Goal: Register for event/course

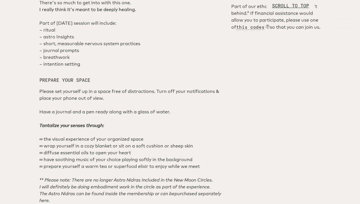
scroll to position [361, 0]
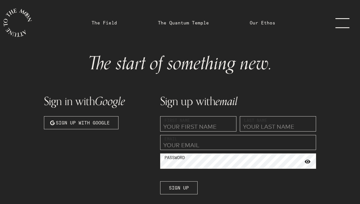
click at [194, 124] on input "text" at bounding box center [198, 123] width 76 height 15
type input "[PERSON_NAME]"
click at [212, 145] on input "email" at bounding box center [238, 142] width 156 height 15
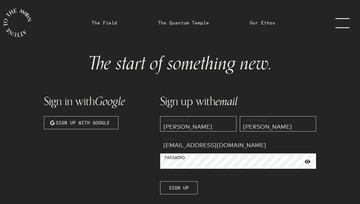
type input "[EMAIL_ADDRESS][DOMAIN_NAME]"
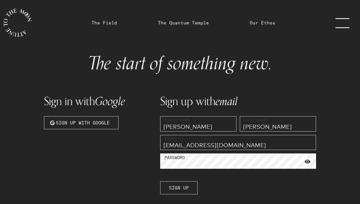
click at [191, 186] on button "Sign up" at bounding box center [178, 187] width 37 height 13
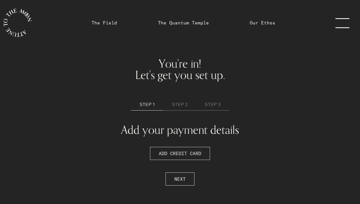
click at [187, 155] on span "ADD CREDIT CARD" at bounding box center [180, 153] width 43 height 7
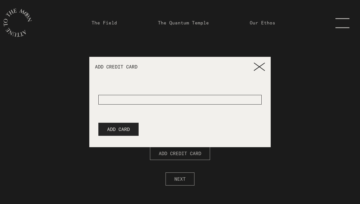
click at [139, 94] on div at bounding box center [179, 95] width 163 height 19
click at [137, 100] on div at bounding box center [179, 100] width 163 height 10
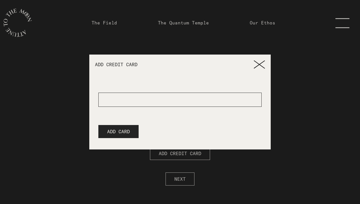
click at [189, 104] on div at bounding box center [179, 99] width 163 height 14
click at [121, 132] on span "ADD CARD" at bounding box center [118, 131] width 23 height 7
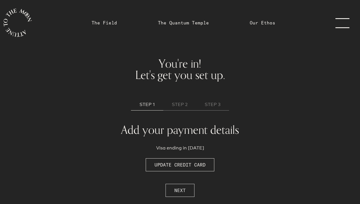
click at [181, 185] on button "NEXT" at bounding box center [180, 190] width 29 height 13
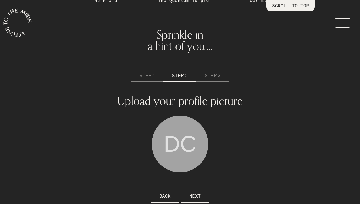
scroll to position [32, 0]
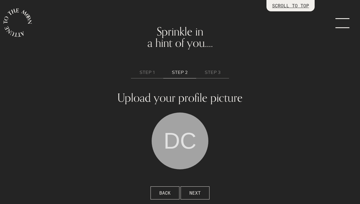
click at [181, 151] on span "DC" at bounding box center [180, 140] width 33 height 57
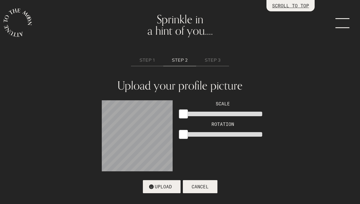
scroll to position [50, 0]
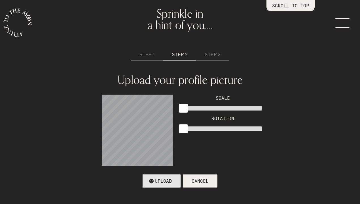
click at [178, 182] on button "UPLOAD" at bounding box center [162, 180] width 38 height 13
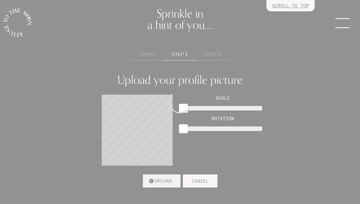
scroll to position [32, 0]
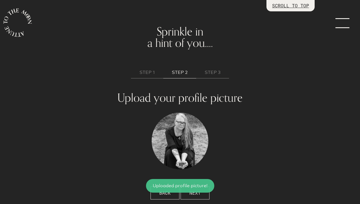
click at [203, 192] on button "NEXT" at bounding box center [195, 192] width 29 height 13
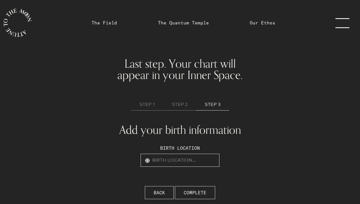
click at [188, 162] on input "text" at bounding box center [180, 159] width 79 height 13
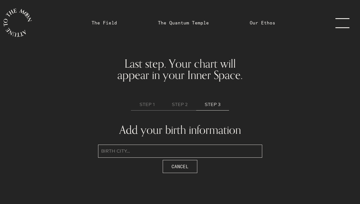
click at [185, 153] on input "text" at bounding box center [180, 150] width 164 height 13
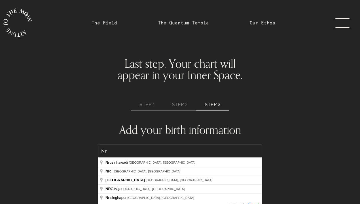
type input "N"
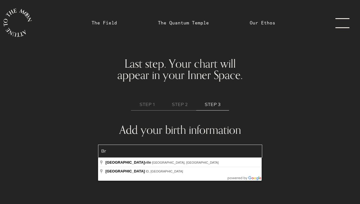
type input "B"
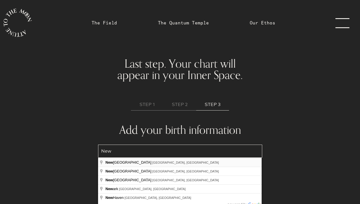
type input "[US_STATE], [GEOGRAPHIC_DATA], [GEOGRAPHIC_DATA]"
type input "[US_STATE], [GEOGRAPHIC_DATA]"
select select "9"
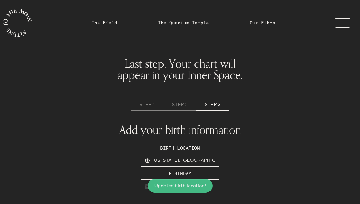
click at [146, 188] on input "text" at bounding box center [180, 185] width 79 height 13
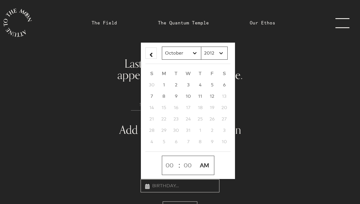
click at [209, 54] on select "2012 2011 2010 2009 2008 2007 2006 2005 2004 2003 2002 2001 2000 1999 1998 1997…" at bounding box center [214, 53] width 27 height 13
select select "1970"
click at [201, 47] on select "2012 2011 2010 2009 2008 2007 2006 2005 2004 2003 2002 2001 2000 1999 1998 1997…" at bounding box center [214, 53] width 27 height 13
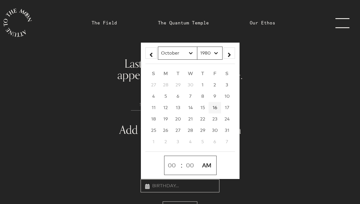
click at [213, 107] on span "16" at bounding box center [215, 107] width 5 height 5
type input "[DATE] 12:00am"
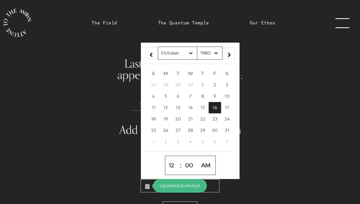
click at [170, 165] on select "1 2 3 4 5 6 7 8 9 10 11 12" at bounding box center [172, 165] width 13 height 14
select select "7"
click at [166, 158] on select "1 2 3 4 5 6 7 8 9 10 11 12" at bounding box center [172, 165] width 13 height 14
type input "[DATE] 7:00am"
click at [190, 167] on select "00 01 02 03 04 05 06 07 08 09 10 11 12 13 14 15 16 17 18 19 20 21 22 23 24 25 2…" at bounding box center [189, 165] width 15 height 14
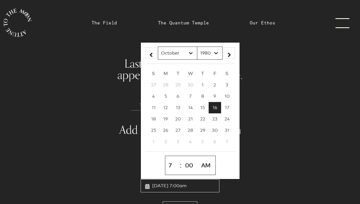
select select "4"
click at [183, 158] on select "00 01 02 03 04 05 06 07 08 09 10 11 12 13 14 15 16 17 18 19 20 21 22 23 24 25 2…" at bounding box center [189, 165] width 15 height 14
type input "[DATE] 7:04am"
click at [212, 166] on select "AM PM" at bounding box center [207, 165] width 16 height 14
select select "PM"
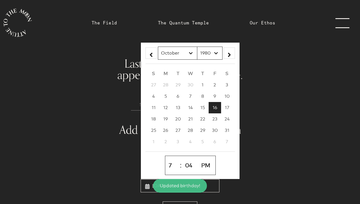
click at [199, 158] on select "AM PM" at bounding box center [207, 165] width 16 height 14
type input "[DATE] 7:04pm"
select select "19"
click at [233, 170] on div "1 2 3 4 5 6 7 8 9 10 11 12 : 00 01 02 03 04 05 06 07 08 09 10 11 12 13 14 15 16…" at bounding box center [191, 164] width 90 height 19
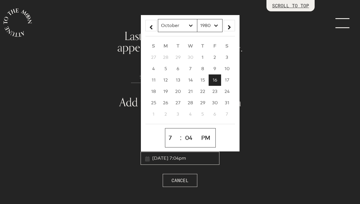
click at [205, 160] on input "[DATE] 7:04pm" at bounding box center [180, 157] width 79 height 13
click at [130, 167] on div "Birth location [US_STATE], [DEMOGRAPHIC_DATA] Birthday [DEMOGRAPHIC_DATA] 7:04p…" at bounding box center [180, 140] width 171 height 54
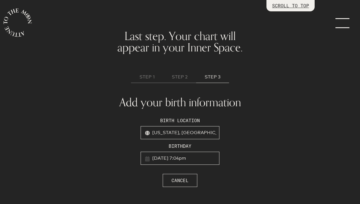
click at [178, 158] on input "[DATE] 7:04pm" at bounding box center [180, 157] width 79 height 13
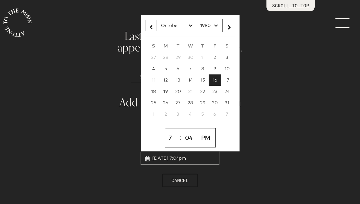
click at [121, 159] on div "Birth location [US_STATE], [DEMOGRAPHIC_DATA] Birthday [DEMOGRAPHIC_DATA] 7:04p…" at bounding box center [180, 140] width 171 height 54
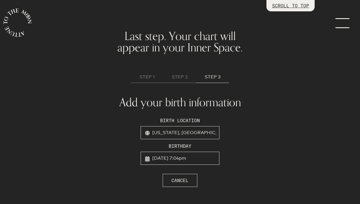
click at [224, 101] on h1 "Add your birth information" at bounding box center [180, 101] width 146 height 11
click at [207, 158] on input "[DATE] 7:04pm" at bounding box center [180, 157] width 79 height 13
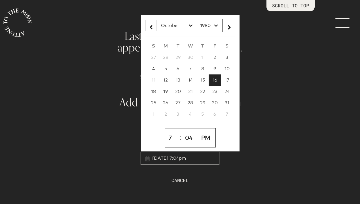
click at [207, 158] on input "[DATE] 7:04pm" at bounding box center [180, 157] width 79 height 13
click at [243, 168] on div "Birth location [US_STATE], [DEMOGRAPHIC_DATA] Birthday [DEMOGRAPHIC_DATA] 7:04p…" at bounding box center [180, 140] width 171 height 54
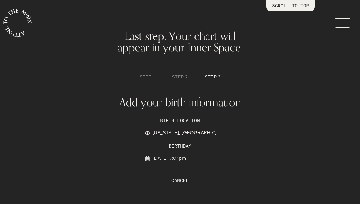
click at [338, 22] on link "menu" at bounding box center [346, 22] width 28 height 45
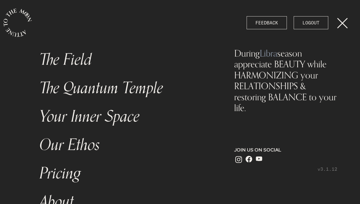
scroll to position [0, 0]
click at [338, 22] on link "menu" at bounding box center [346, 22] width 28 height 45
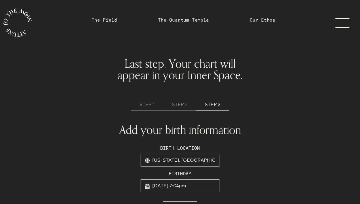
scroll to position [28, 0]
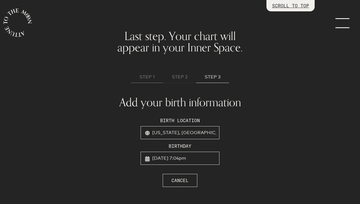
click at [183, 75] on span "STEP 2" at bounding box center [180, 76] width 16 height 7
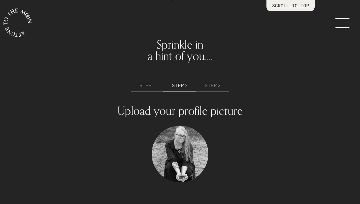
scroll to position [0, 0]
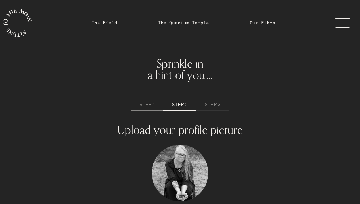
click at [211, 102] on span "STEP 3" at bounding box center [213, 104] width 16 height 7
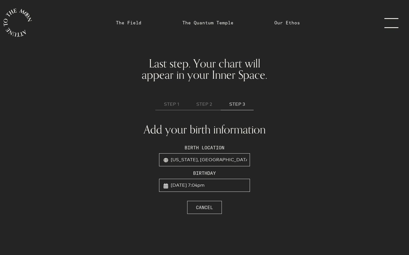
click at [199, 203] on span "Cancel" at bounding box center [204, 207] width 17 height 7
click at [216, 203] on span "COMPLETE" at bounding box center [219, 217] width 23 height 7
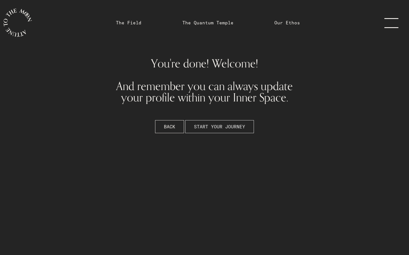
click at [210, 125] on span "START YOUR JOURNEY" at bounding box center [219, 126] width 51 height 7
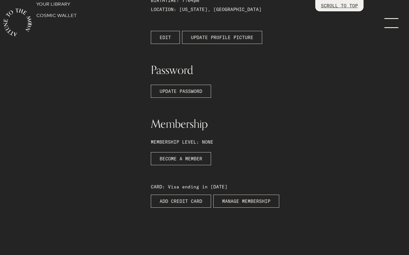
scroll to position [136, 0]
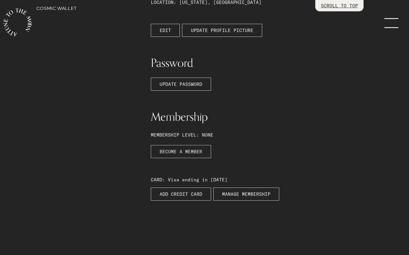
click at [194, 155] on link "BECOME A MEMBER" at bounding box center [181, 151] width 60 height 13
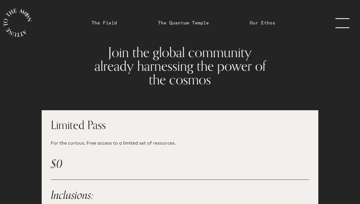
click at [338, 28] on link "menu" at bounding box center [346, 22] width 28 height 45
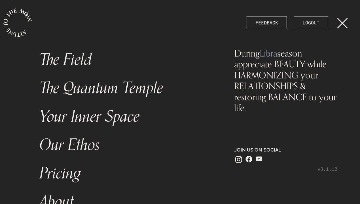
click at [73, 176] on link "Pricing" at bounding box center [126, 173] width 180 height 28
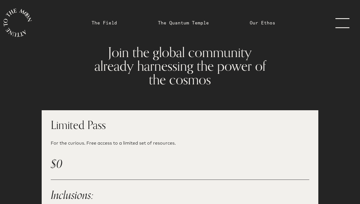
click at [10, 24] on icon "main navigation" at bounding box center [17, 23] width 28 height 28
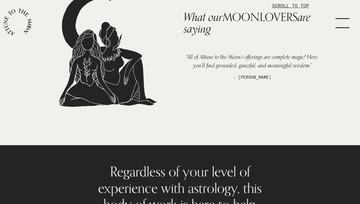
scroll to position [1297, 0]
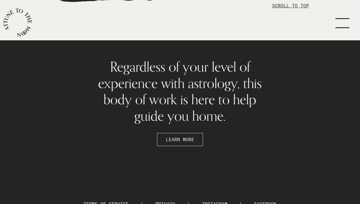
click at [177, 133] on button "LEARN MORE" at bounding box center [180, 139] width 46 height 13
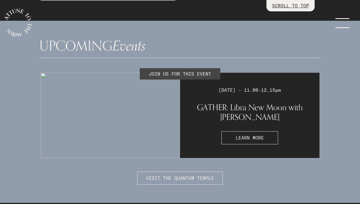
scroll to position [1433, 0]
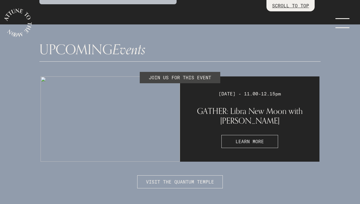
click at [244, 135] on button "LEARN MORE" at bounding box center [250, 141] width 57 height 13
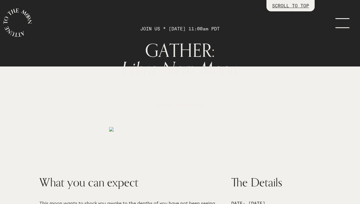
scroll to position [30, 0]
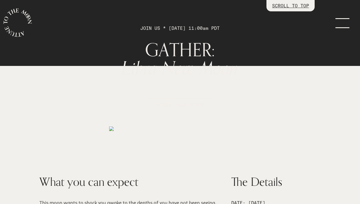
click at [204, 112] on div "SECURE YOUR PLACE" at bounding box center [180, 105] width 233 height 18
click at [204, 101] on span "SECURE YOUR PLACE" at bounding box center [180, 104] width 48 height 7
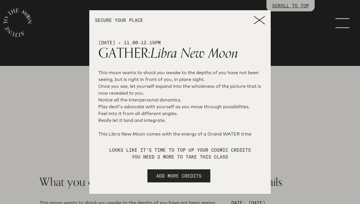
click at [175, 177] on span "ADD MORE CREDITS" at bounding box center [178, 175] width 45 height 7
select select "2"
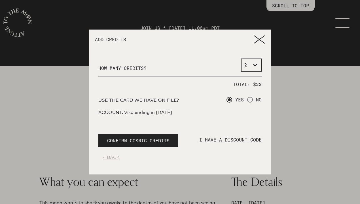
click at [163, 139] on span "CONFIRM COSMIC CREDITS" at bounding box center [138, 140] width 62 height 7
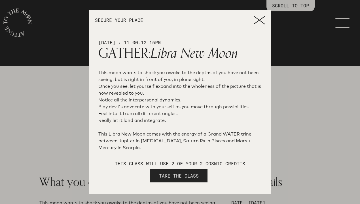
click at [182, 180] on button "TAKE THE CLASS" at bounding box center [178, 175] width 57 height 13
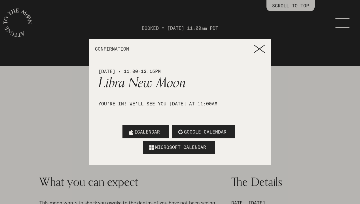
click at [193, 129] on span "GOOGLE CALENDAR" at bounding box center [205, 131] width 43 height 7
click at [261, 49] on icon at bounding box center [259, 49] width 11 height 9
